Goal: Entertainment & Leisure: Consume media (video, audio)

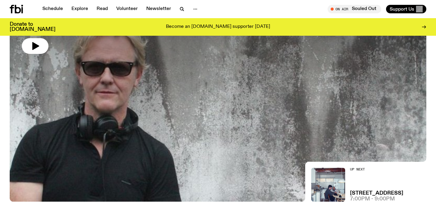
scroll to position [85, 0]
click at [50, 11] on link "Schedule" at bounding box center [53, 9] width 28 height 8
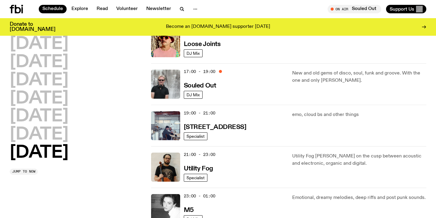
scroll to position [364, 0]
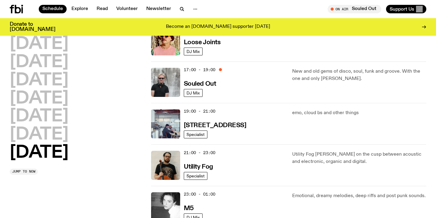
click at [232, 120] on div "19:00 - 21:00 [STREET_ADDRESS]" at bounding box center [234, 123] width 101 height 29
click at [201, 134] on span "Specialist" at bounding box center [195, 134] width 18 height 5
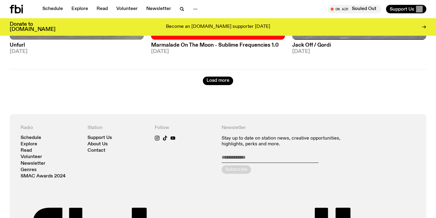
scroll to position [1684, 0]
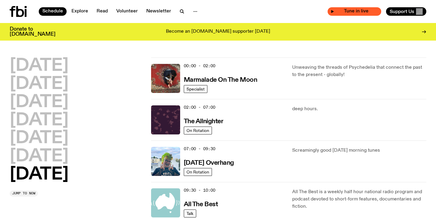
click at [336, 12] on span "Tune in live" at bounding box center [356, 11] width 44 height 5
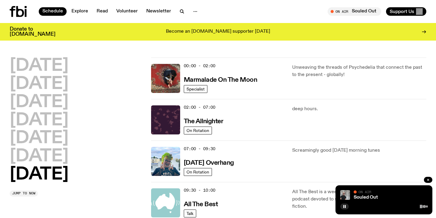
click at [360, 194] on span "On Air" at bounding box center [364, 192] width 13 height 4
click at [373, 197] on link "Souled Out" at bounding box center [365, 197] width 24 height 5
